Goal: Transaction & Acquisition: Download file/media

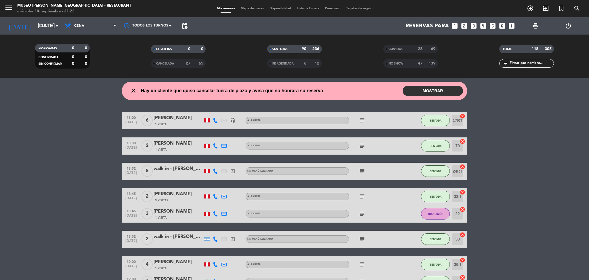
scroll to position [14, 0]
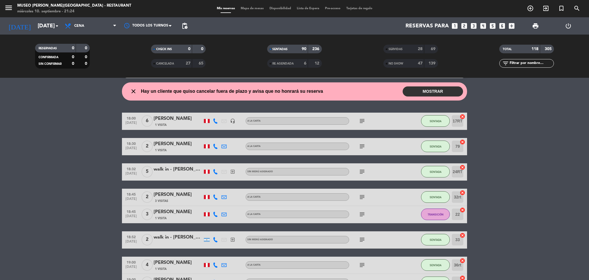
click at [114, 110] on div "No hay notas para este servicio. Haz clic para agregar una close Hay un cliente…" at bounding box center [294, 179] width 589 height 202
click at [185, 62] on div "27" at bounding box center [185, 63] width 12 height 7
click at [297, 62] on div "6" at bounding box center [301, 63] width 12 height 7
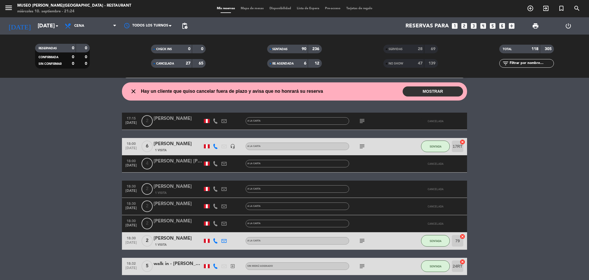
click at [413, 60] on div "NO SHOW 47 139" at bounding box center [410, 63] width 55 height 9
click at [415, 47] on div "28" at bounding box center [417, 49] width 12 height 7
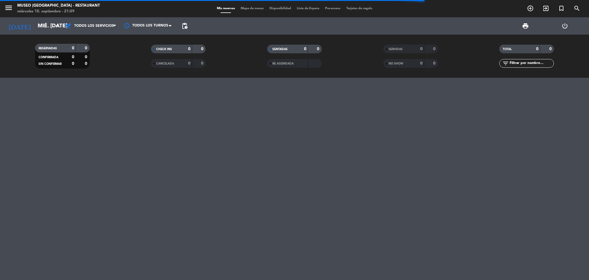
drag, startPoint x: 176, startPoint y: 69, endPoint x: 177, endPoint y: 66, distance: 3.1
click at [177, 66] on div "CHECK INS 0 0 CANCELADA 0 0" at bounding box center [178, 56] width 116 height 32
click at [177, 66] on div "CANCELADA" at bounding box center [165, 63] width 26 height 7
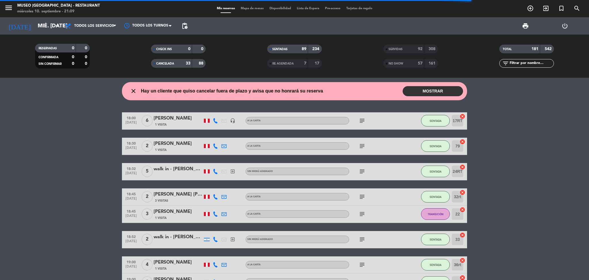
click at [286, 62] on span "RE AGENDADA" at bounding box center [282, 63] width 21 height 3
click at [409, 64] on div "NO SHOW" at bounding box center [398, 63] width 26 height 7
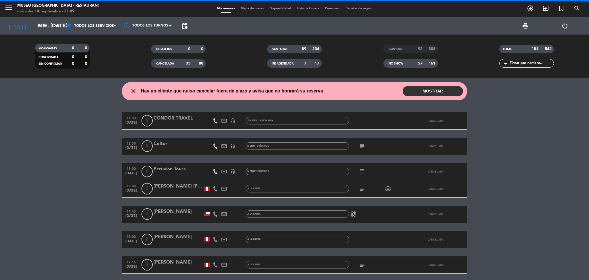
click at [408, 48] on div "SERVIDAS" at bounding box center [398, 49] width 26 height 7
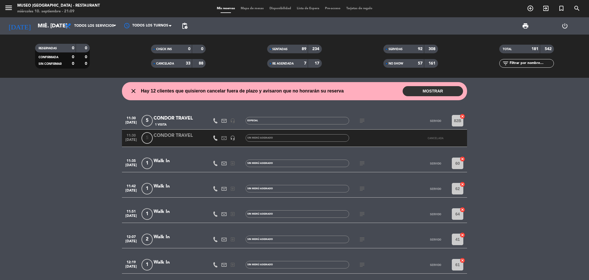
click at [522, 29] on span "print" at bounding box center [526, 26] width 12 height 12
click at [529, 23] on span "print" at bounding box center [526, 26] width 12 height 12
click at [529, 27] on span "print" at bounding box center [526, 26] width 12 height 12
click at [525, 26] on span "print" at bounding box center [525, 25] width 7 height 7
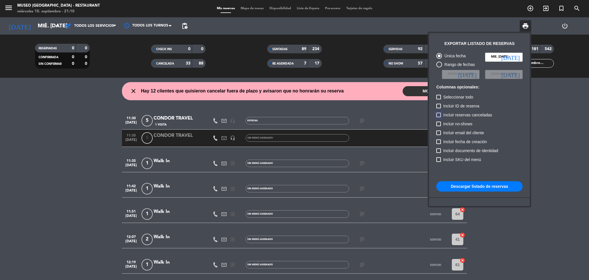
click at [472, 116] on span "Incluir reservas canceladas" at bounding box center [467, 114] width 49 height 7
click at [439, 117] on input "Incluir reservas canceladas" at bounding box center [438, 117] width 0 height 0
checkbox input "true"
click at [468, 125] on span "Incluir no-shows" at bounding box center [457, 123] width 29 height 7
click at [439, 126] on input "Incluir no-shows" at bounding box center [438, 126] width 0 height 0
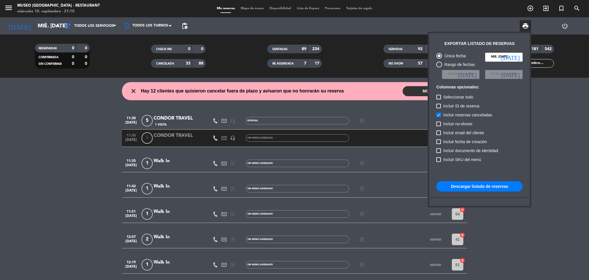
checkbox input "true"
click at [475, 186] on button "Descargar listado de reservas" at bounding box center [479, 186] width 86 height 10
click at [525, 197] on div at bounding box center [479, 197] width 101 height 1
click at [462, 186] on button "Descargar listado de reservas" at bounding box center [479, 186] width 86 height 10
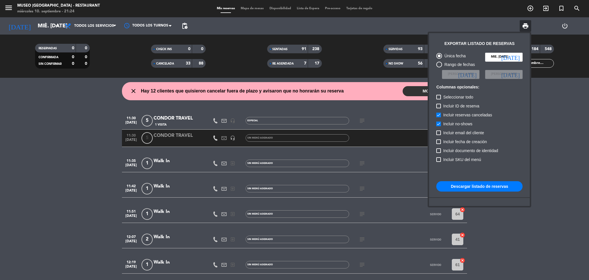
click at [347, 48] on div at bounding box center [294, 140] width 589 height 280
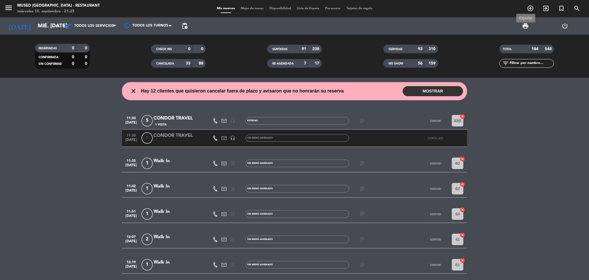
click at [525, 25] on span "print" at bounding box center [525, 25] width 7 height 7
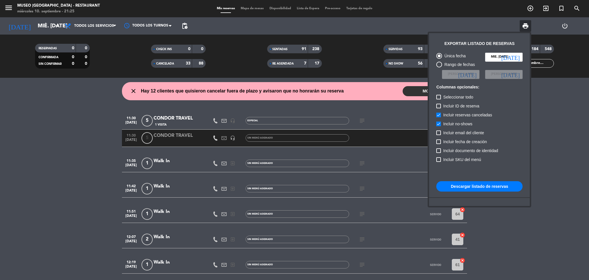
click at [353, 61] on div at bounding box center [294, 140] width 589 height 280
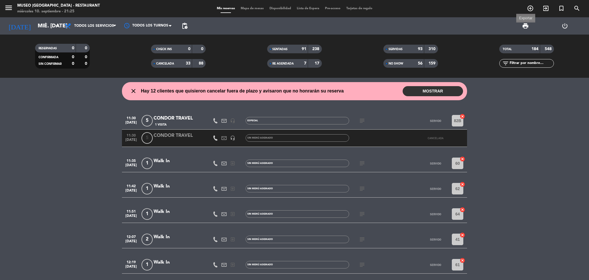
click at [524, 29] on span "print" at bounding box center [525, 25] width 7 height 7
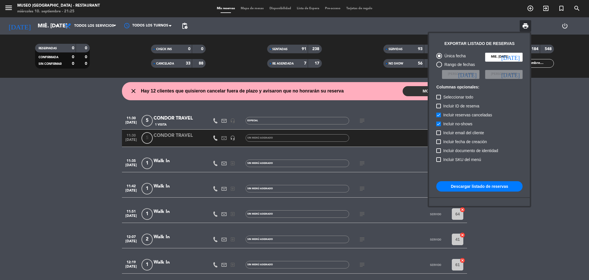
click at [466, 187] on button "Descargar listado de reservas" at bounding box center [479, 186] width 86 height 10
